Goal: Transaction & Acquisition: Register for event/course

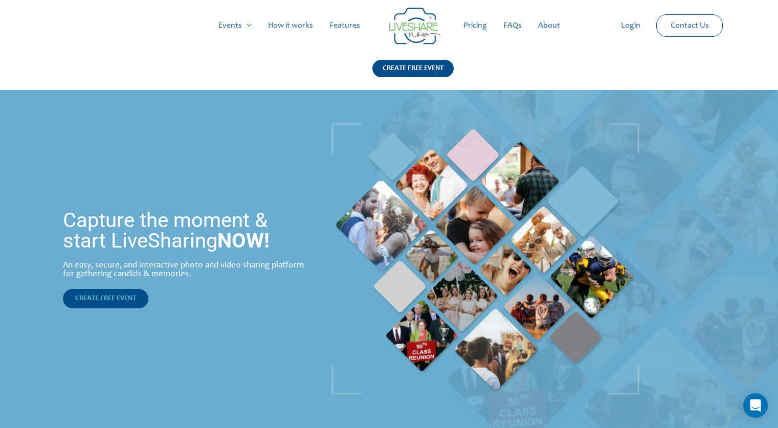
click at [114, 295] on span "CREATE FREE EVENT" at bounding box center [105, 298] width 61 height 7
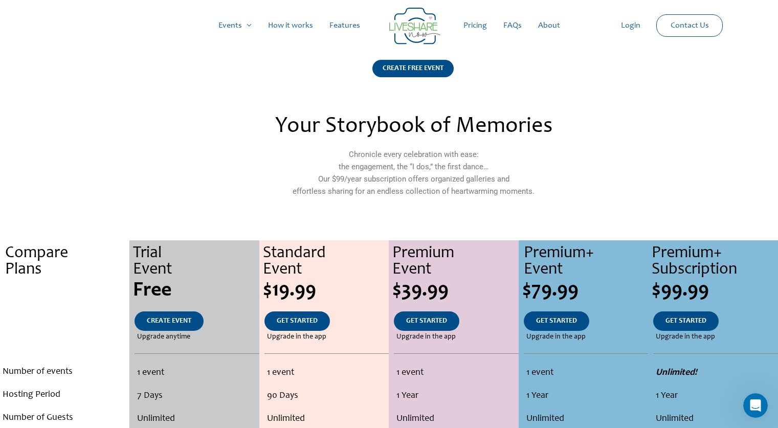
click at [281, 23] on link "How it works" at bounding box center [290, 25] width 61 height 33
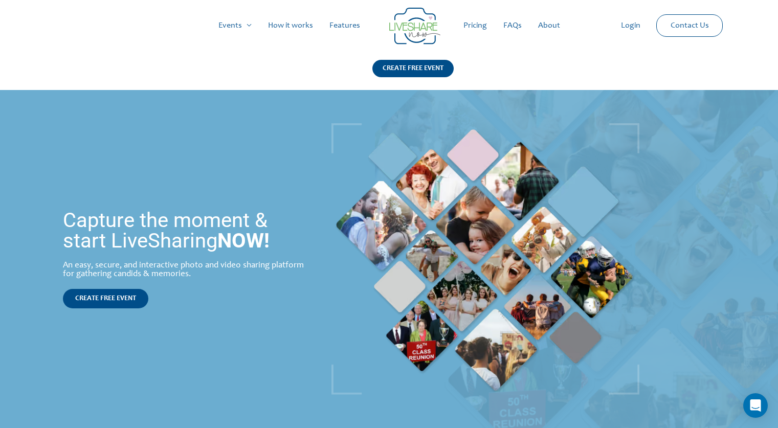
click at [469, 20] on link "Pricing" at bounding box center [475, 25] width 40 height 33
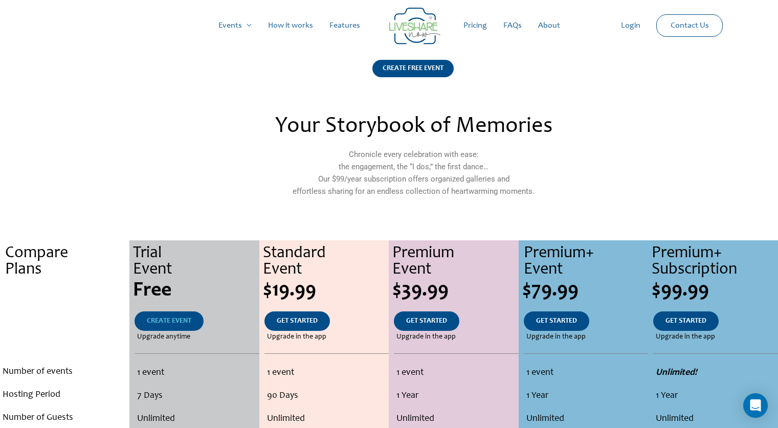
click at [169, 319] on span "CREATE EVENT" at bounding box center [169, 321] width 45 height 7
